Goal: Navigation & Orientation: Understand site structure

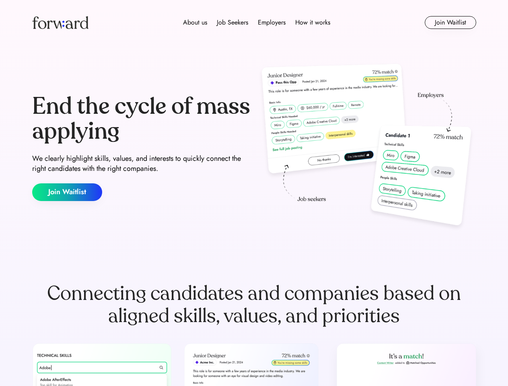
click at [254, 193] on div "End the cycle of mass applying We clearly highlight skills, values, and interes…" at bounding box center [254, 147] width 444 height 173
click at [254, 23] on div "About us Job Seekers Employers How it works" at bounding box center [256, 23] width 317 height 10
click at [60, 23] on img at bounding box center [60, 22] width 56 height 13
click at [257, 23] on div "About us Job Seekers Employers How it works" at bounding box center [256, 23] width 317 height 10
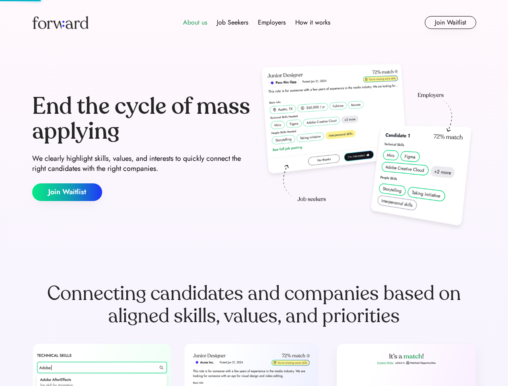
click at [195, 23] on div "About us" at bounding box center [195, 23] width 24 height 10
click at [233, 23] on div "Job Seekers" at bounding box center [232, 23] width 31 height 10
click at [272, 23] on div "Employers" at bounding box center [272, 23] width 28 height 10
click at [312, 23] on div "How it works" at bounding box center [312, 23] width 35 height 10
